Goal: Task Accomplishment & Management: Use online tool/utility

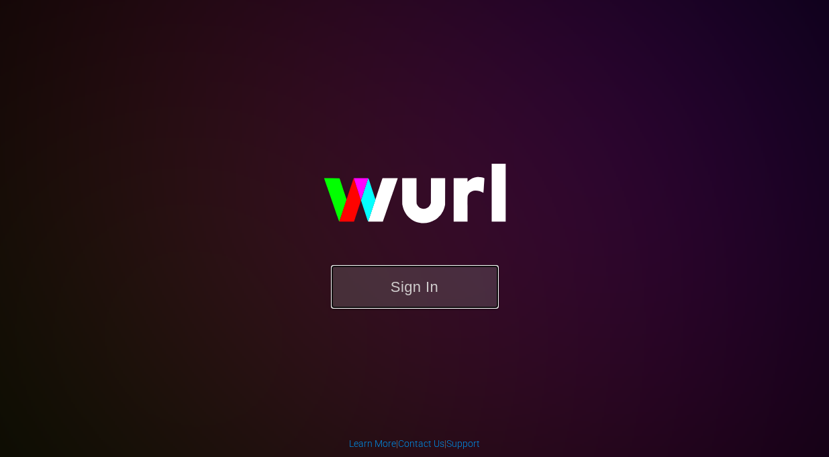
click at [417, 282] on button "Sign In" at bounding box center [415, 287] width 168 height 44
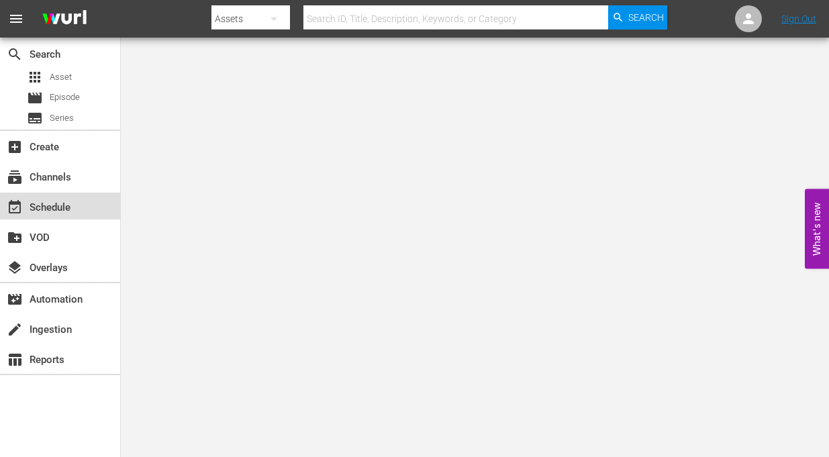
click at [50, 199] on div "event_available Schedule" at bounding box center [37, 205] width 75 height 12
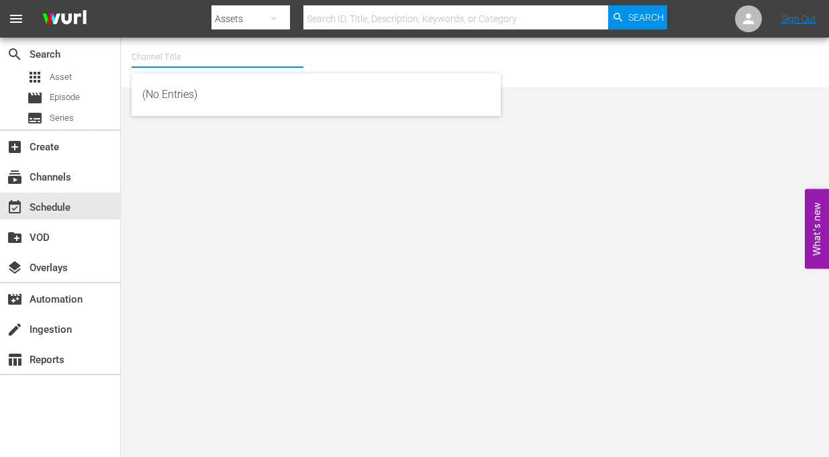
click at [166, 52] on input "text" at bounding box center [218, 57] width 172 height 32
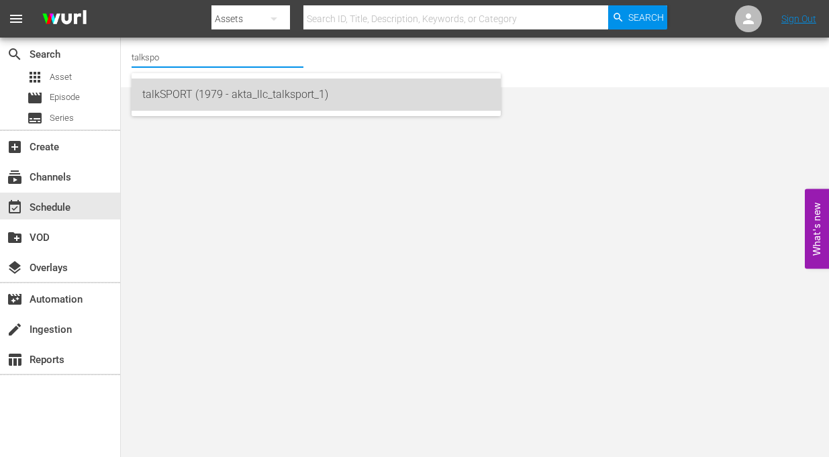
click at [162, 95] on div "talkSPORT (1979 - akta_llc_talksport_1)" at bounding box center [316, 95] width 348 height 32
type input "talkSPORT (1979 - akta_llc_talksport_1)"
